Goal: Find specific page/section: Find specific page/section

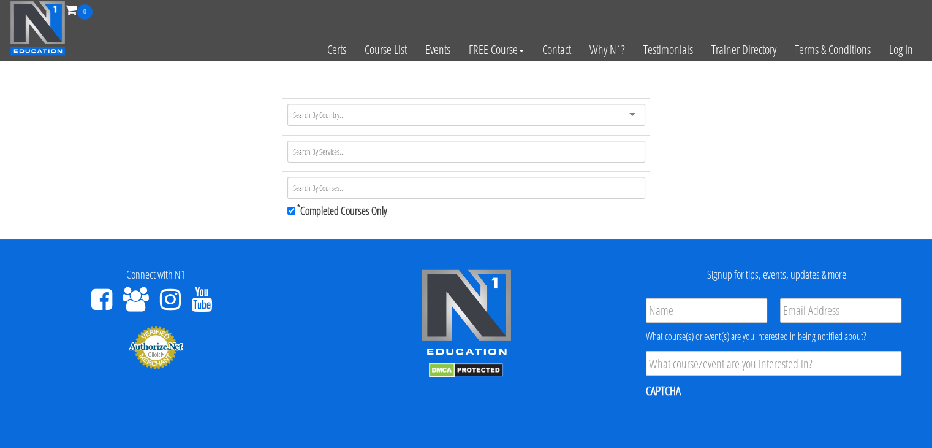
click at [369, 118] on div at bounding box center [467, 115] width 358 height 22
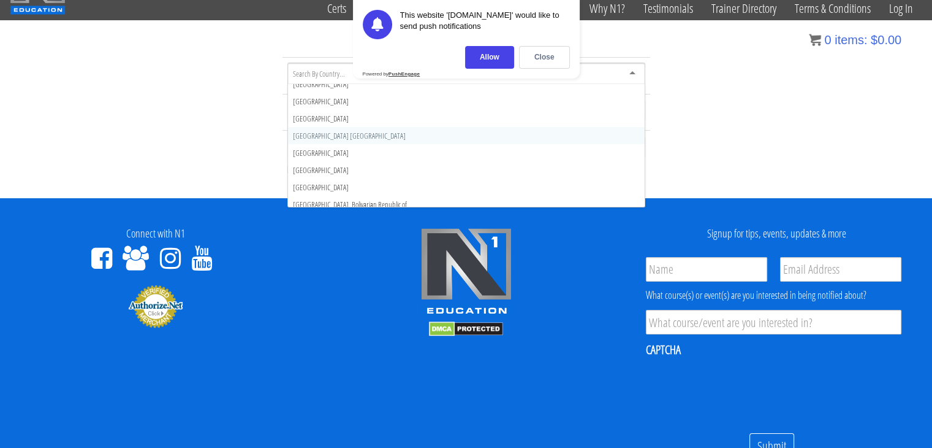
scroll to position [4006, 0]
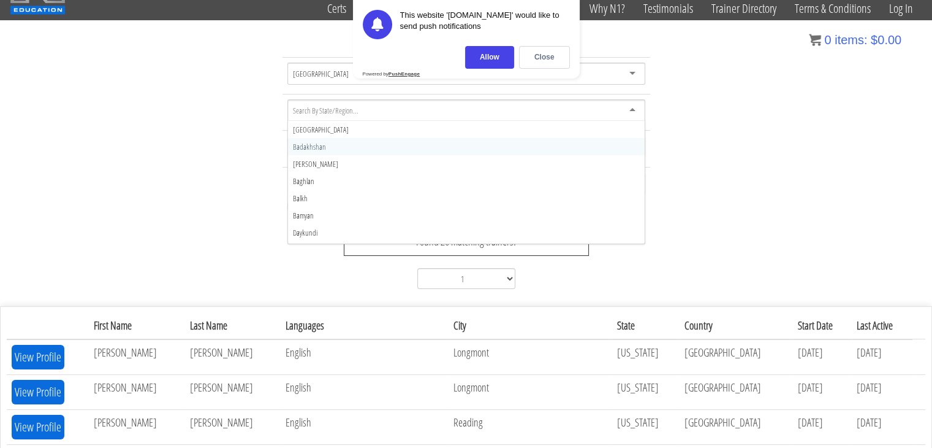
click at [343, 114] on input "select-one" at bounding box center [326, 110] width 67 height 11
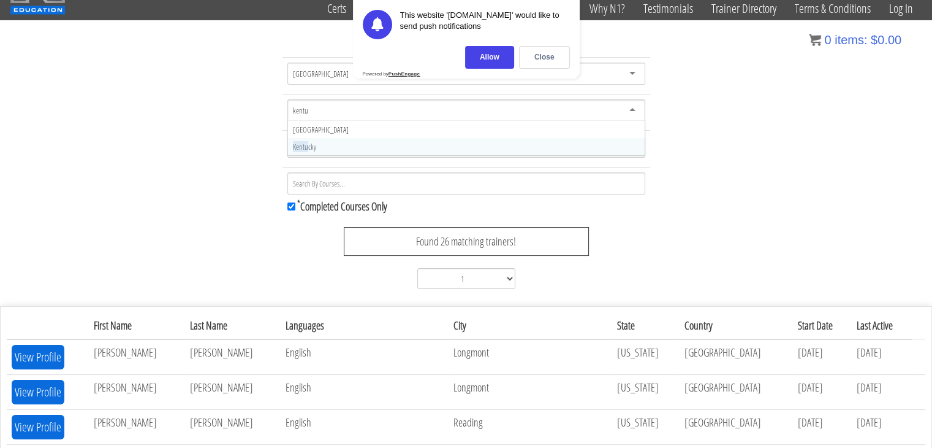
scroll to position [0, 0]
type input "kentuck"
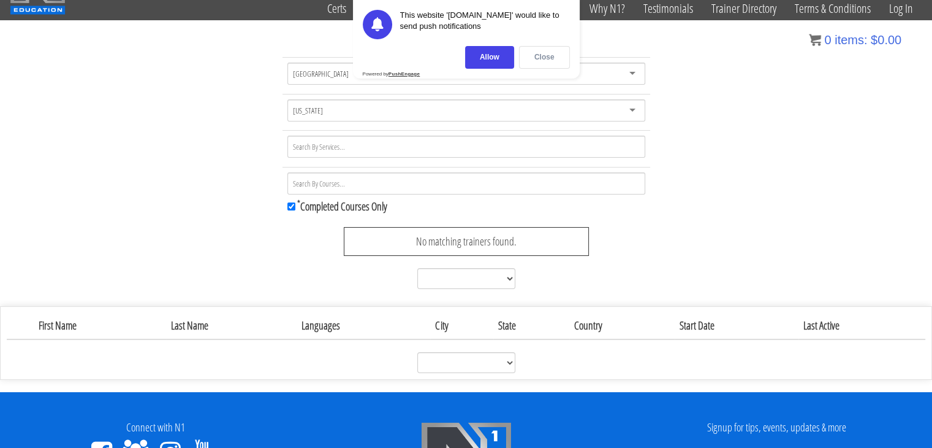
click at [542, 63] on div "Close" at bounding box center [544, 57] width 51 height 23
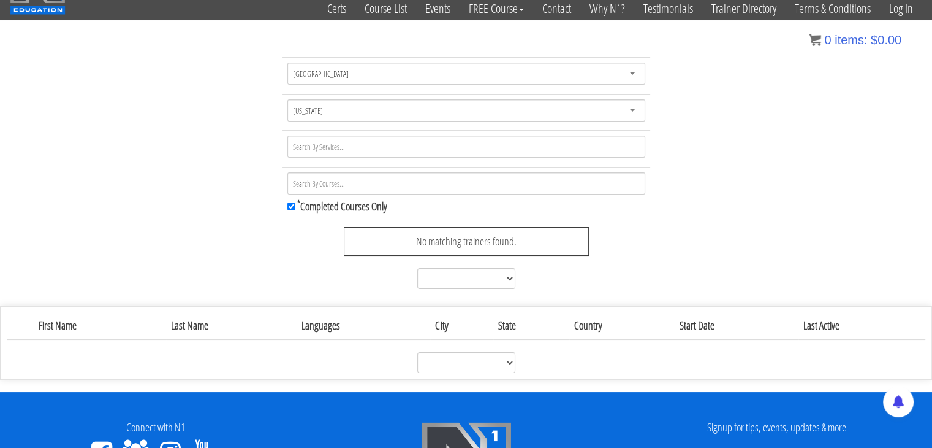
click at [446, 157] on div at bounding box center [467, 148] width 358 height 26
click at [448, 148] on div at bounding box center [467, 146] width 358 height 22
click at [673, 255] on div "[GEOGRAPHIC_DATA] [GEOGRAPHIC_DATA] [GEOGRAPHIC_DATA] [GEOGRAPHIC_DATA] [GEOGRA…" at bounding box center [466, 175] width 932 height 237
click at [463, 175] on div at bounding box center [467, 183] width 358 height 22
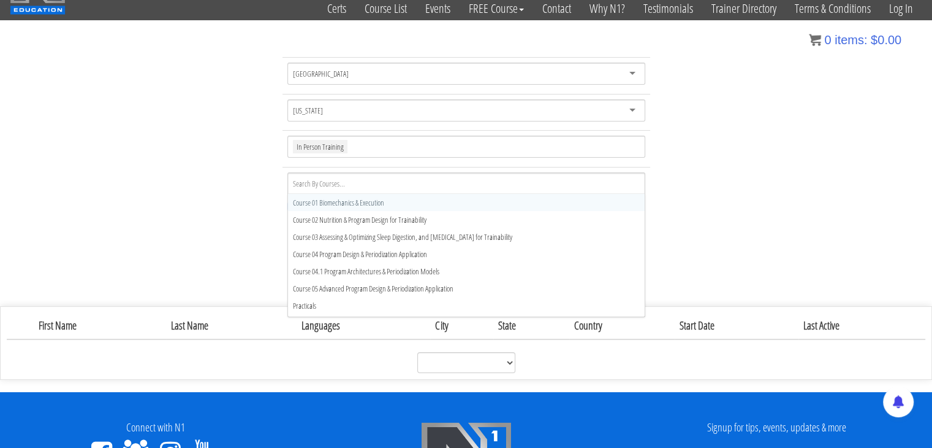
click at [463, 175] on div at bounding box center [467, 183] width 358 height 22
click at [438, 149] on div "In Person Training" at bounding box center [467, 146] width 358 height 22
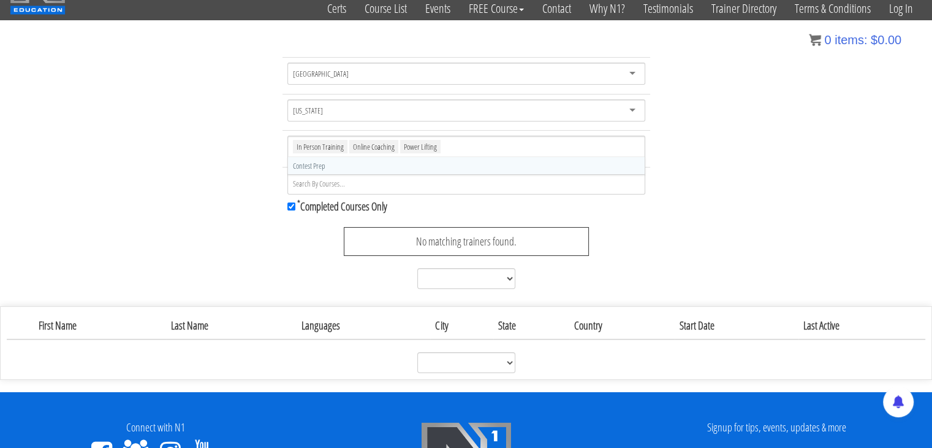
click at [725, 222] on div "[GEOGRAPHIC_DATA] [GEOGRAPHIC_DATA] [GEOGRAPHIC_DATA] [GEOGRAPHIC_DATA] [GEOGRA…" at bounding box center [466, 175] width 932 height 237
click at [513, 114] on div "[US_STATE]" at bounding box center [467, 110] width 358 height 22
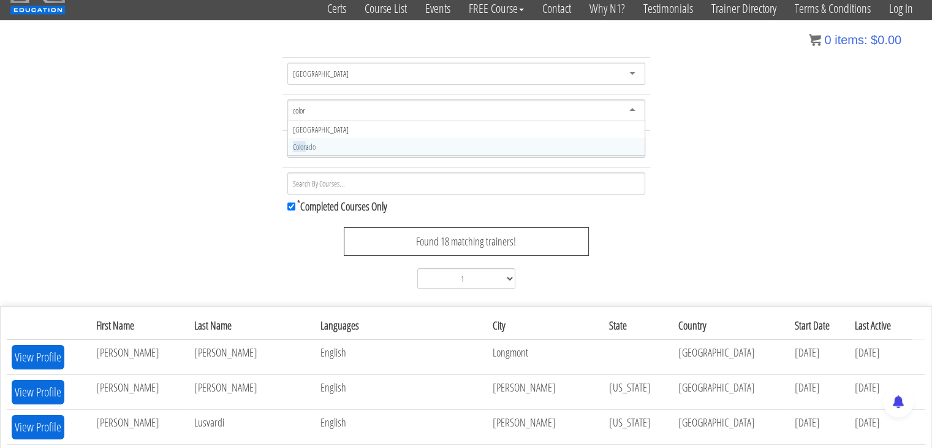
type input "colora"
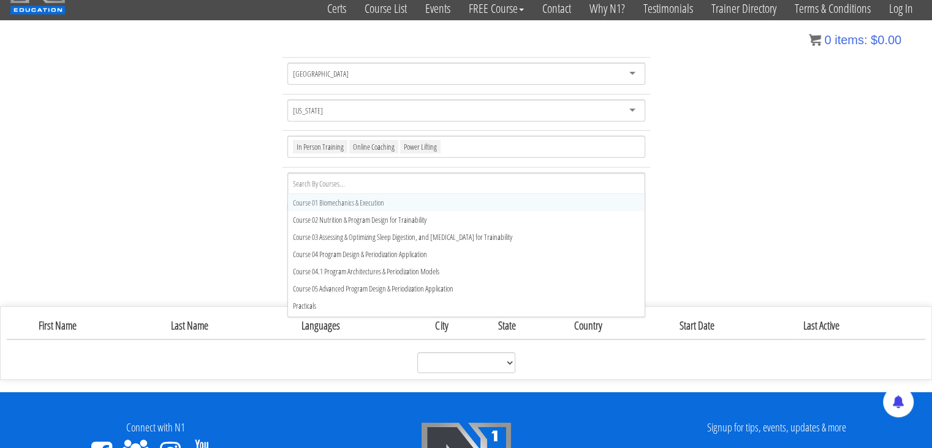
click at [424, 183] on div at bounding box center [467, 183] width 358 height 22
click at [424, 178] on div at bounding box center [467, 183] width 358 height 22
click at [422, 180] on div at bounding box center [467, 183] width 358 height 22
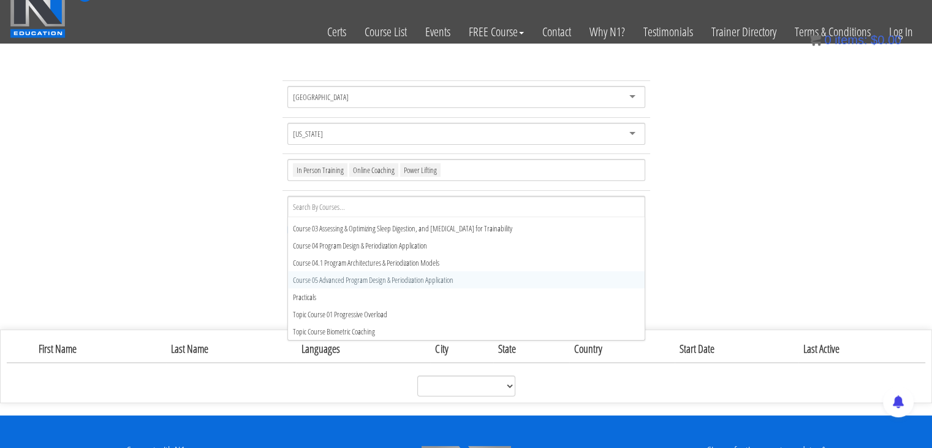
scroll to position [17, 0]
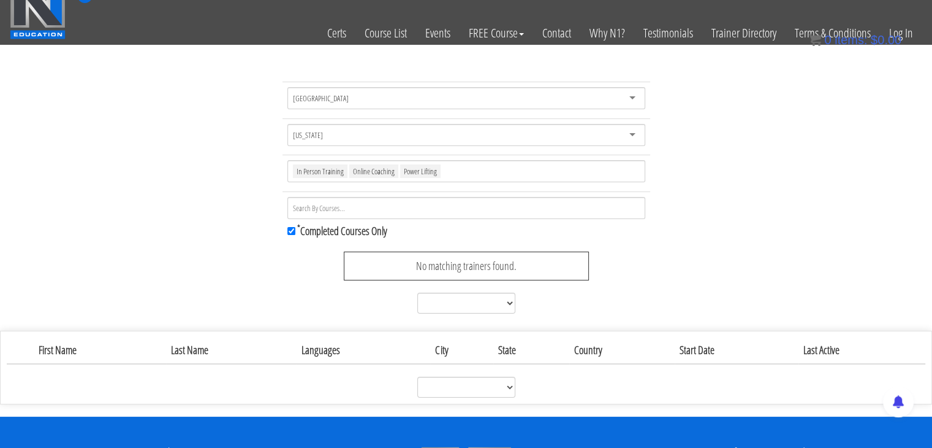
click at [248, 285] on div "[GEOGRAPHIC_DATA] [GEOGRAPHIC_DATA] [GEOGRAPHIC_DATA] [GEOGRAPHIC_DATA] [GEOGRA…" at bounding box center [466, 200] width 932 height 237
click at [292, 227] on input "* Completed Courses Only" at bounding box center [292, 231] width 8 height 8
checkbox input "false"
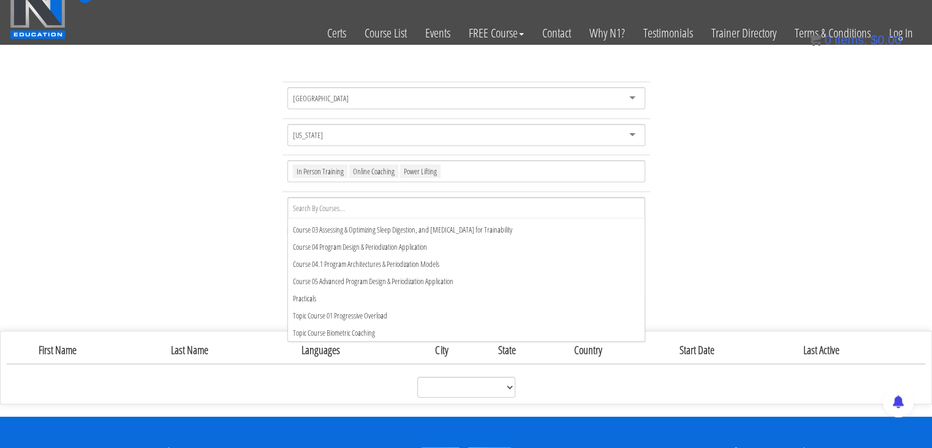
click at [360, 199] on div at bounding box center [467, 208] width 358 height 22
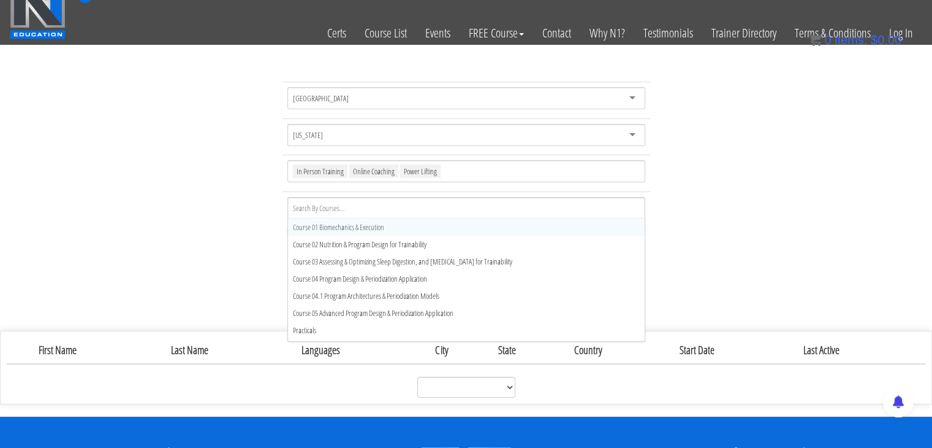
click at [360, 199] on div at bounding box center [467, 208] width 358 height 22
click at [243, 202] on div "[GEOGRAPHIC_DATA] [GEOGRAPHIC_DATA] [GEOGRAPHIC_DATA] [GEOGRAPHIC_DATA] [GEOGRA…" at bounding box center [466, 200] width 932 height 237
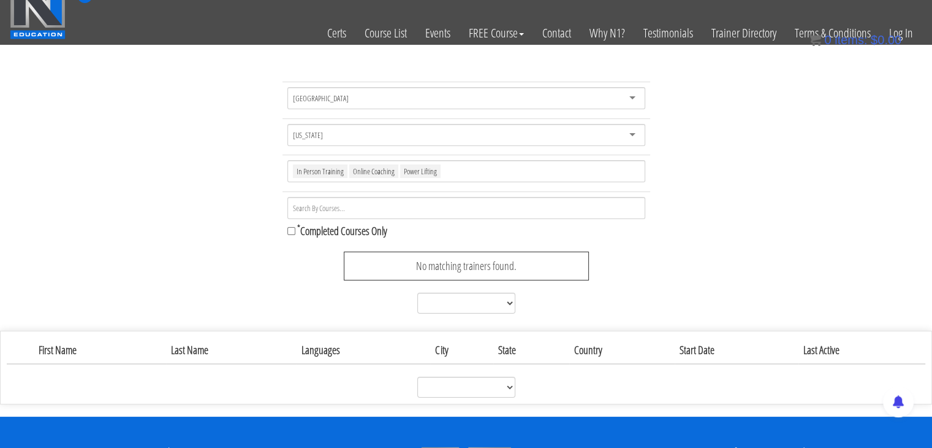
click at [481, 263] on div "No matching trainers found." at bounding box center [466, 265] width 245 height 29
click at [405, 124] on div "[US_STATE]" at bounding box center [467, 135] width 358 height 22
click at [400, 127] on div "[US_STATE]" at bounding box center [467, 135] width 358 height 22
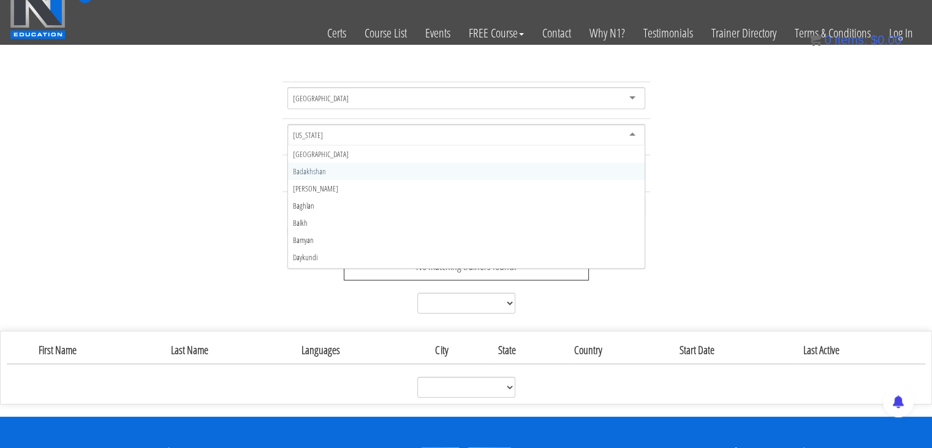
click at [401, 126] on div "[US_STATE]" at bounding box center [467, 135] width 358 height 22
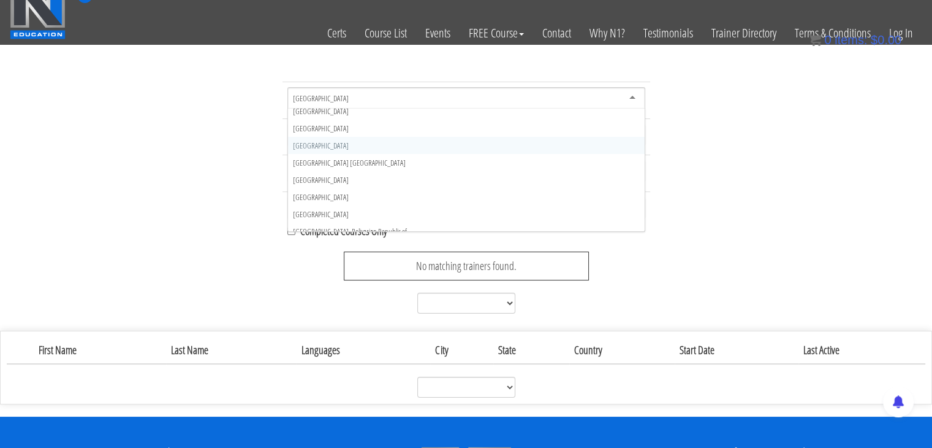
click at [392, 98] on div "[GEOGRAPHIC_DATA]" at bounding box center [467, 98] width 358 height 22
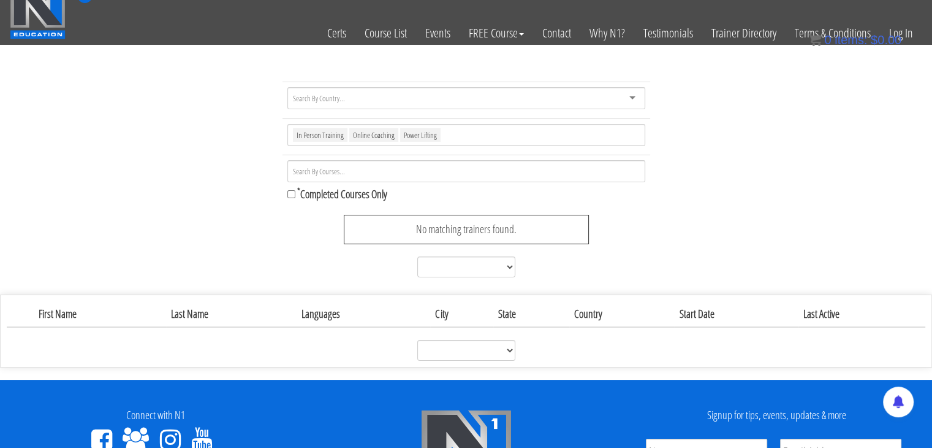
click at [264, 109] on div "[GEOGRAPHIC_DATA] [GEOGRAPHIC_DATA] [GEOGRAPHIC_DATA] [GEOGRAPHIC_DATA] [US_STA…" at bounding box center [466, 182] width 932 height 200
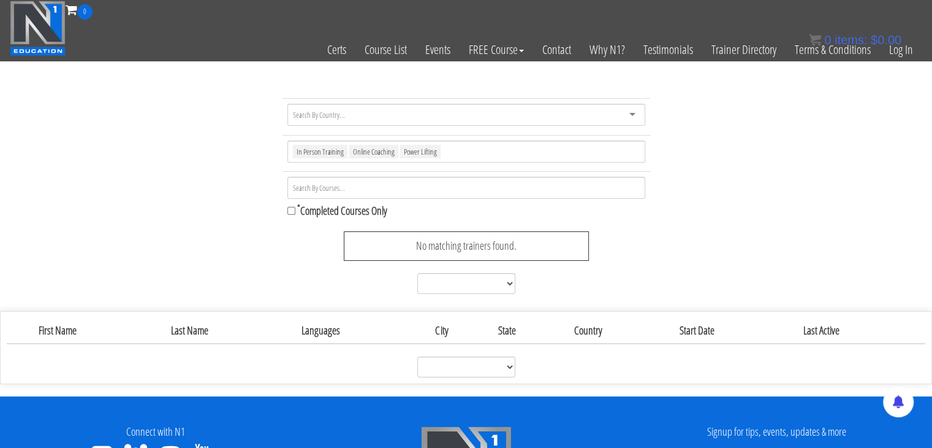
click at [78, 326] on th "First Name" at bounding box center [100, 331] width 132 height 26
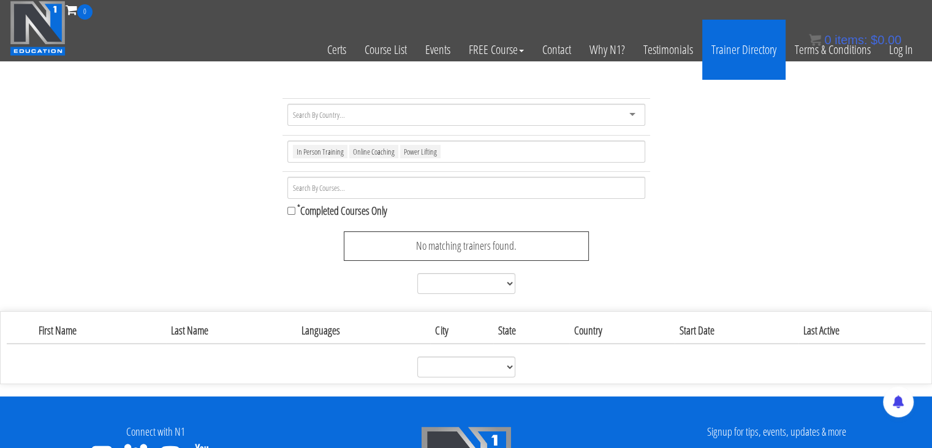
click at [763, 56] on link "Trainer Directory" at bounding box center [744, 50] width 83 height 60
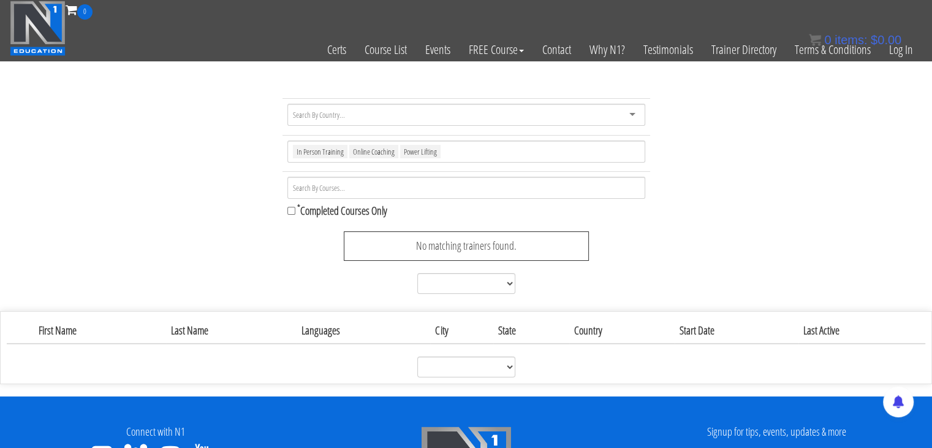
click at [59, 30] on img at bounding box center [38, 28] width 56 height 55
click at [56, 32] on img at bounding box center [38, 28] width 56 height 55
